Goal: Check status

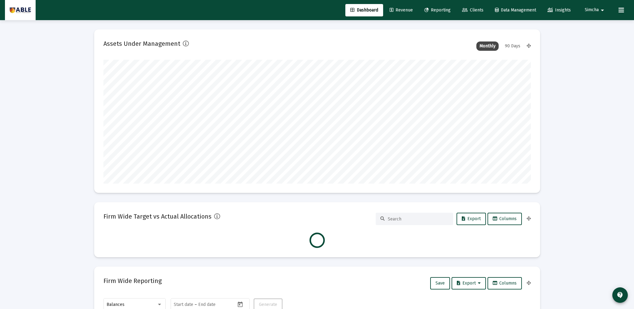
scroll to position [124, 230]
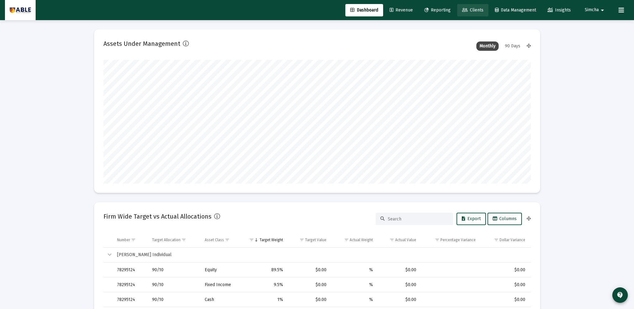
click at [471, 10] on span "Clients" at bounding box center [472, 9] width 21 height 5
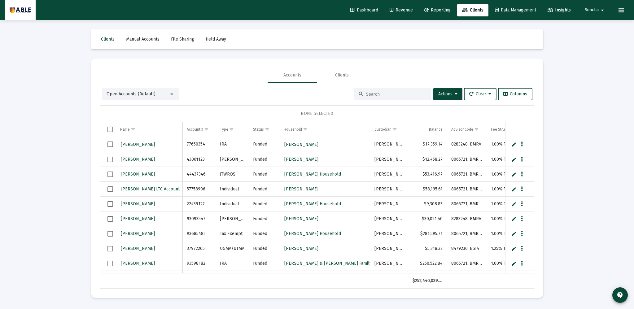
click at [391, 96] on input at bounding box center [396, 94] width 61 height 5
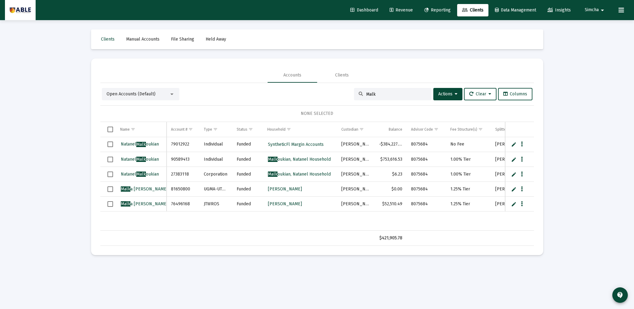
type input "Malk"
click at [153, 159] on span "[PERSON_NAME] oukian" at bounding box center [140, 159] width 38 height 5
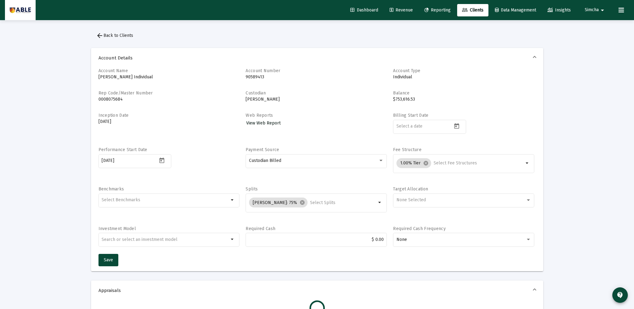
click at [265, 124] on span "View Web Report" at bounding box center [263, 123] width 34 height 5
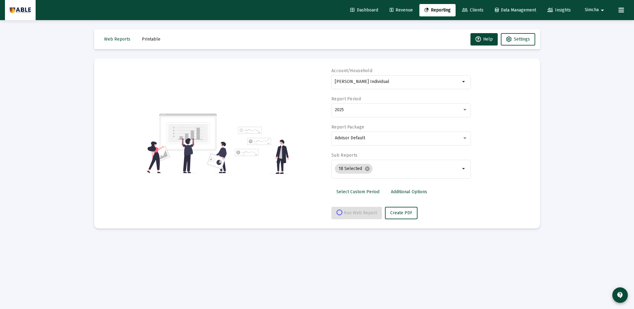
select select "View all"
